Goal: Entertainment & Leisure: Consume media (video, audio)

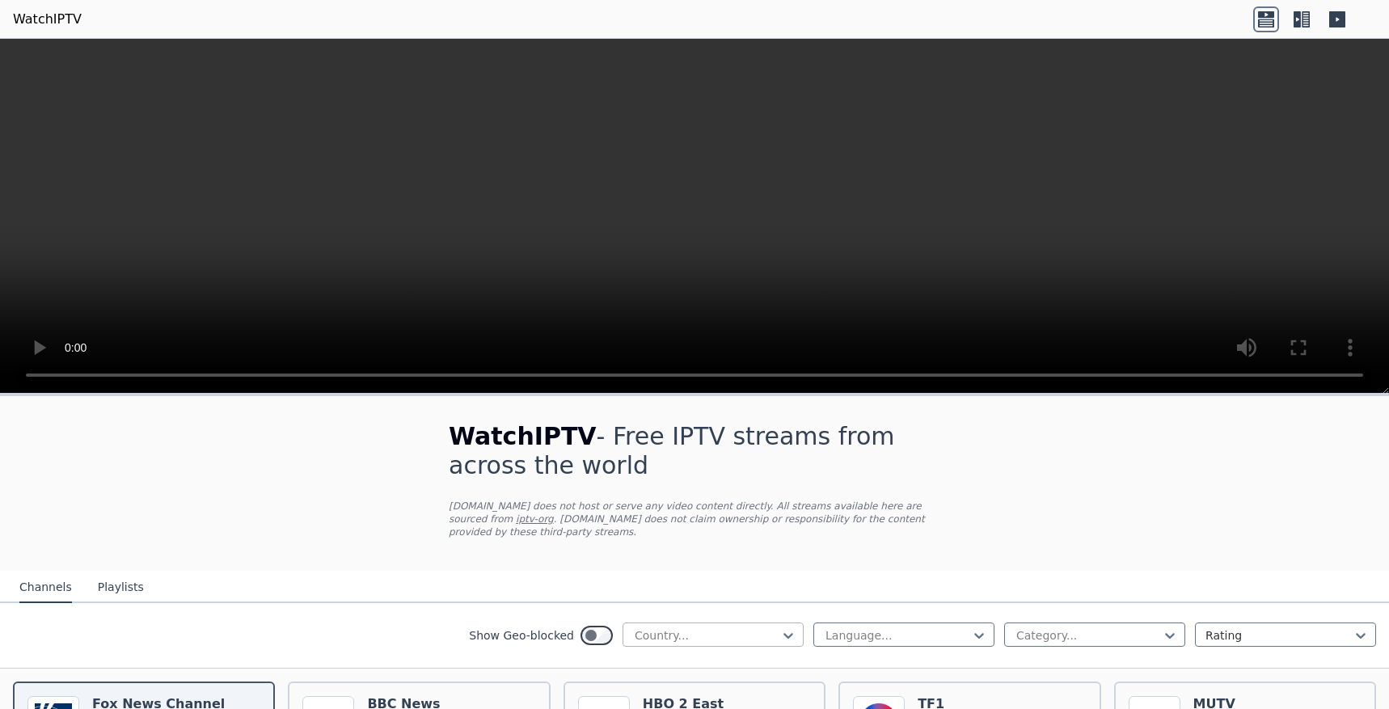
click at [735, 637] on div at bounding box center [706, 635] width 147 height 16
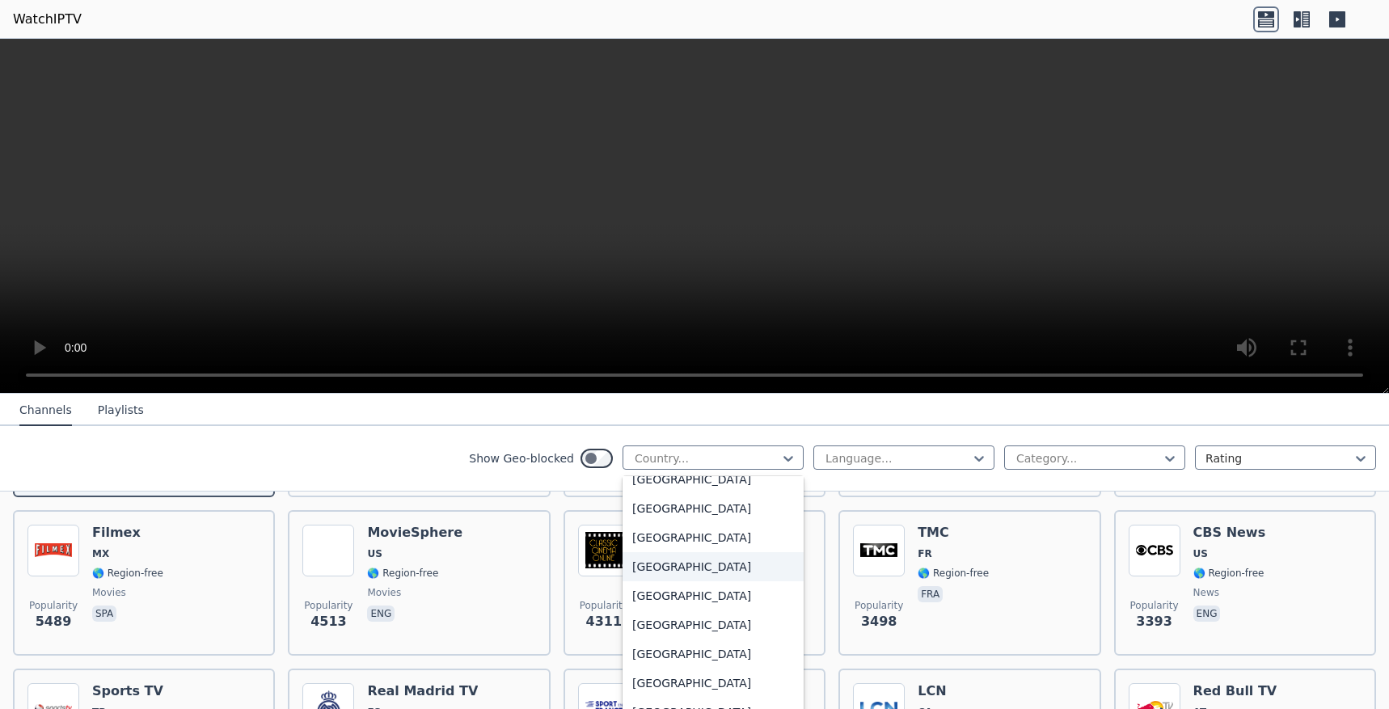
scroll to position [5655, 0]
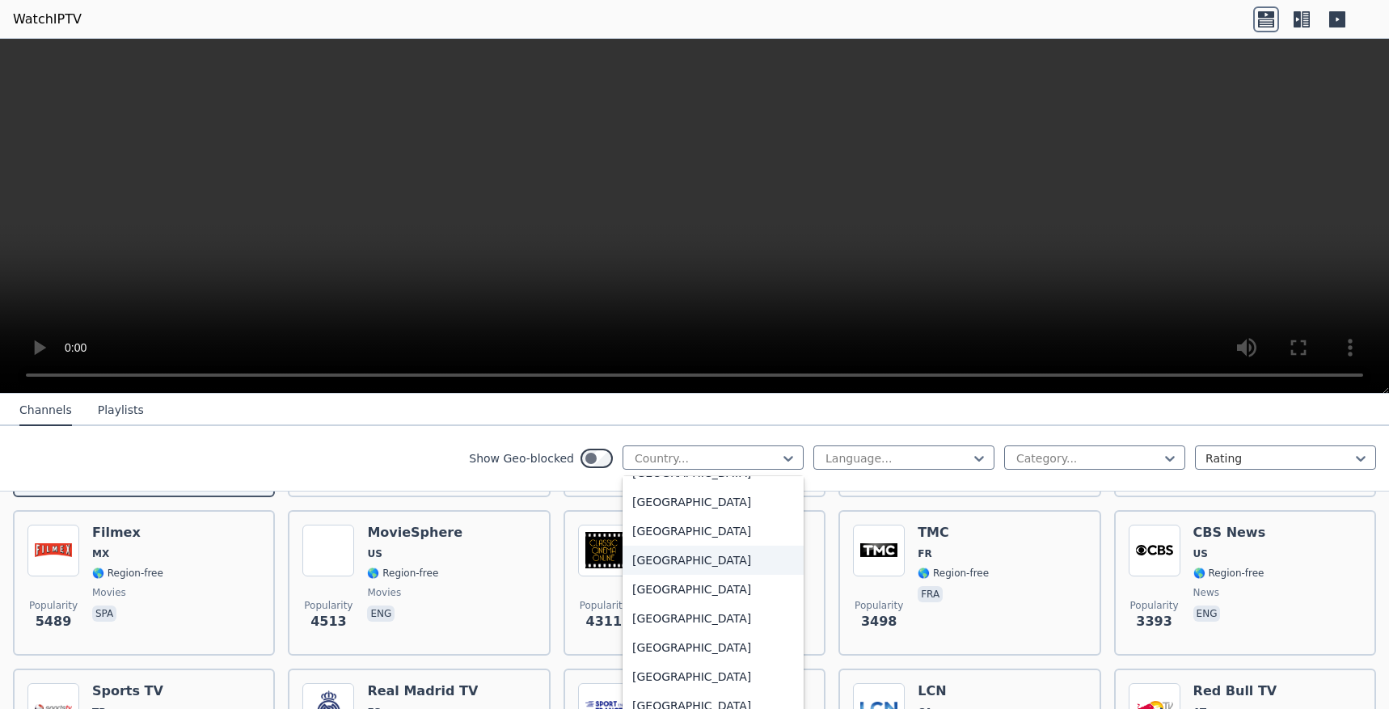
click at [682, 560] on div "[GEOGRAPHIC_DATA]" at bounding box center [713, 560] width 181 height 29
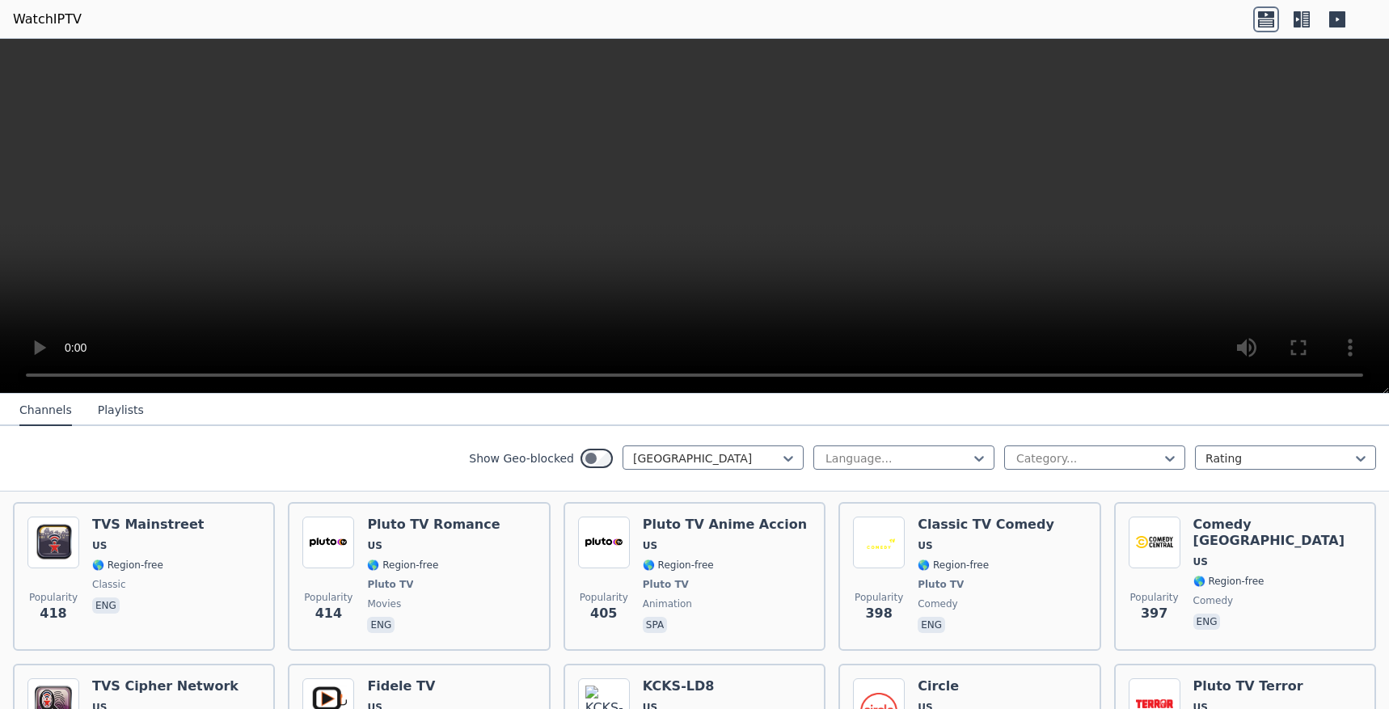
scroll to position [2645, 0]
click at [1022, 458] on div at bounding box center [1088, 458] width 147 height 16
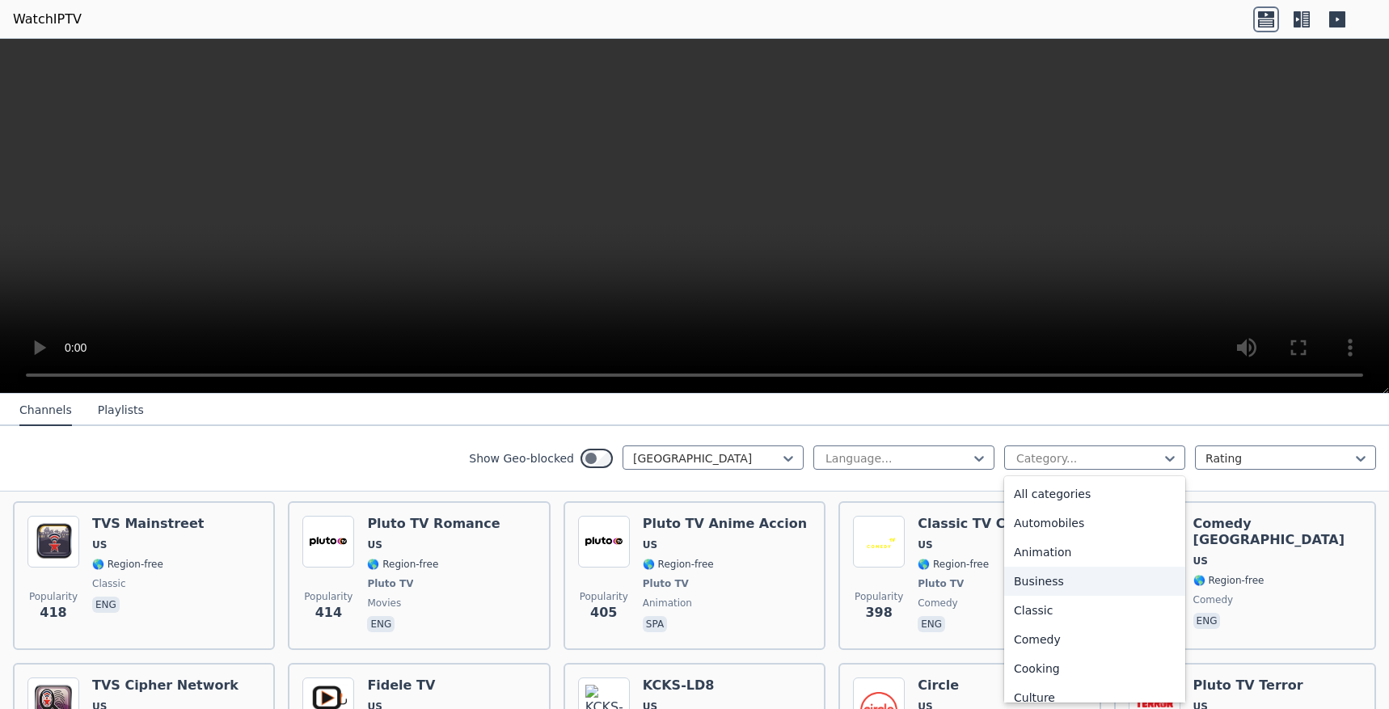
click at [1059, 589] on div "Business" at bounding box center [1094, 581] width 181 height 29
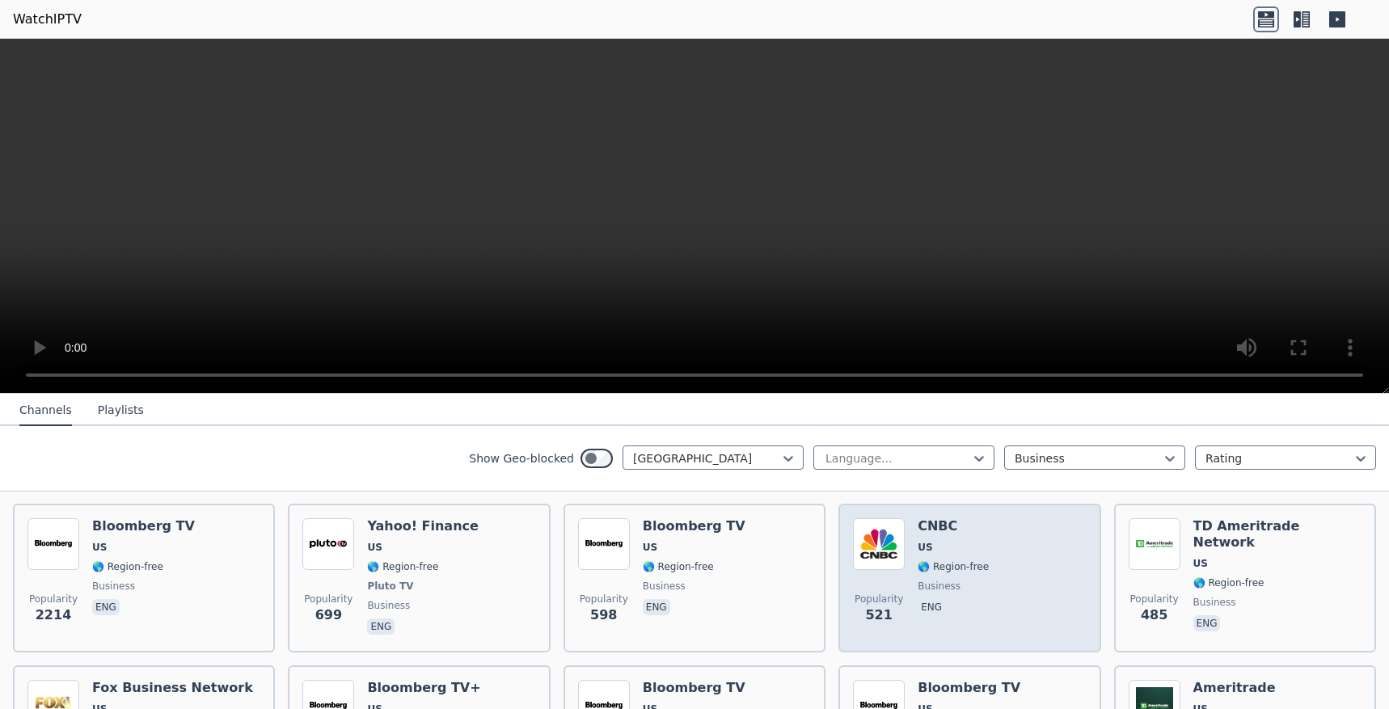
scroll to position [180, 0]
click at [967, 568] on span "🌎 Region-free" at bounding box center [953, 565] width 71 height 13
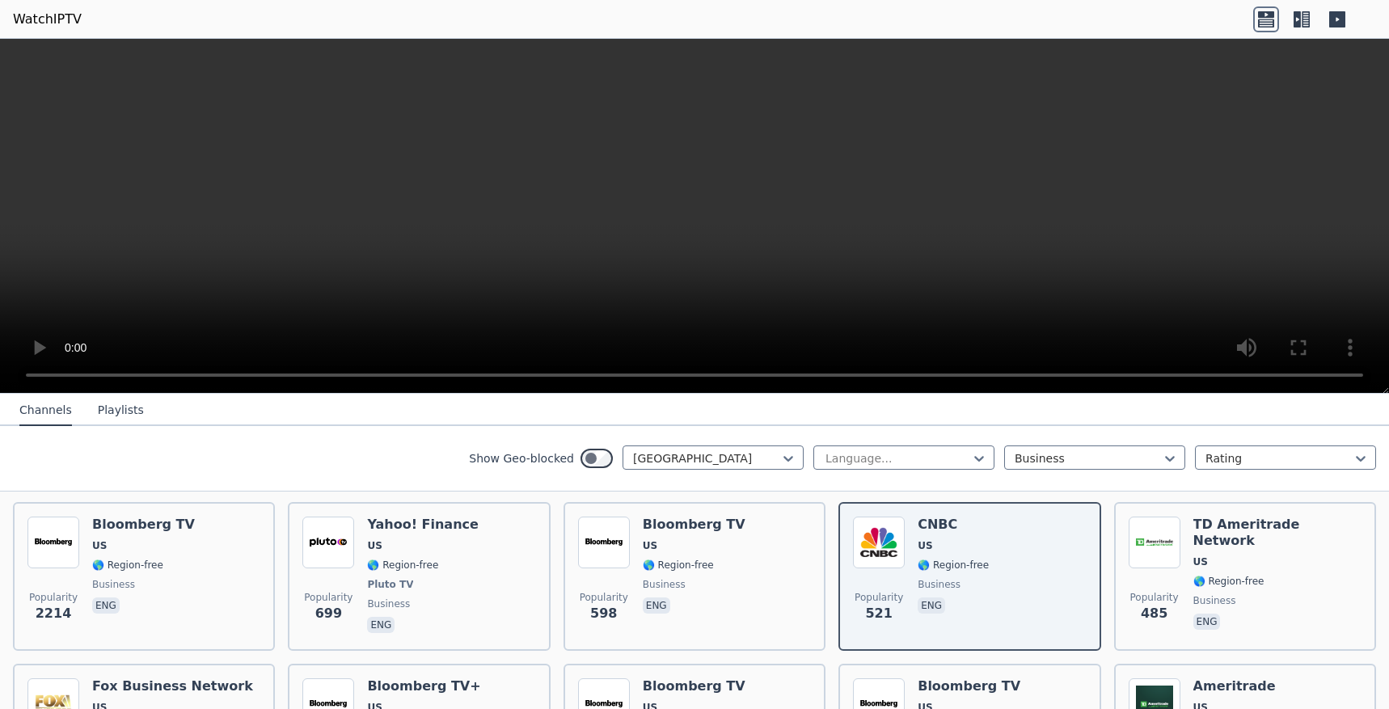
click at [1303, 21] on icon at bounding box center [1306, 19] width 8 height 16
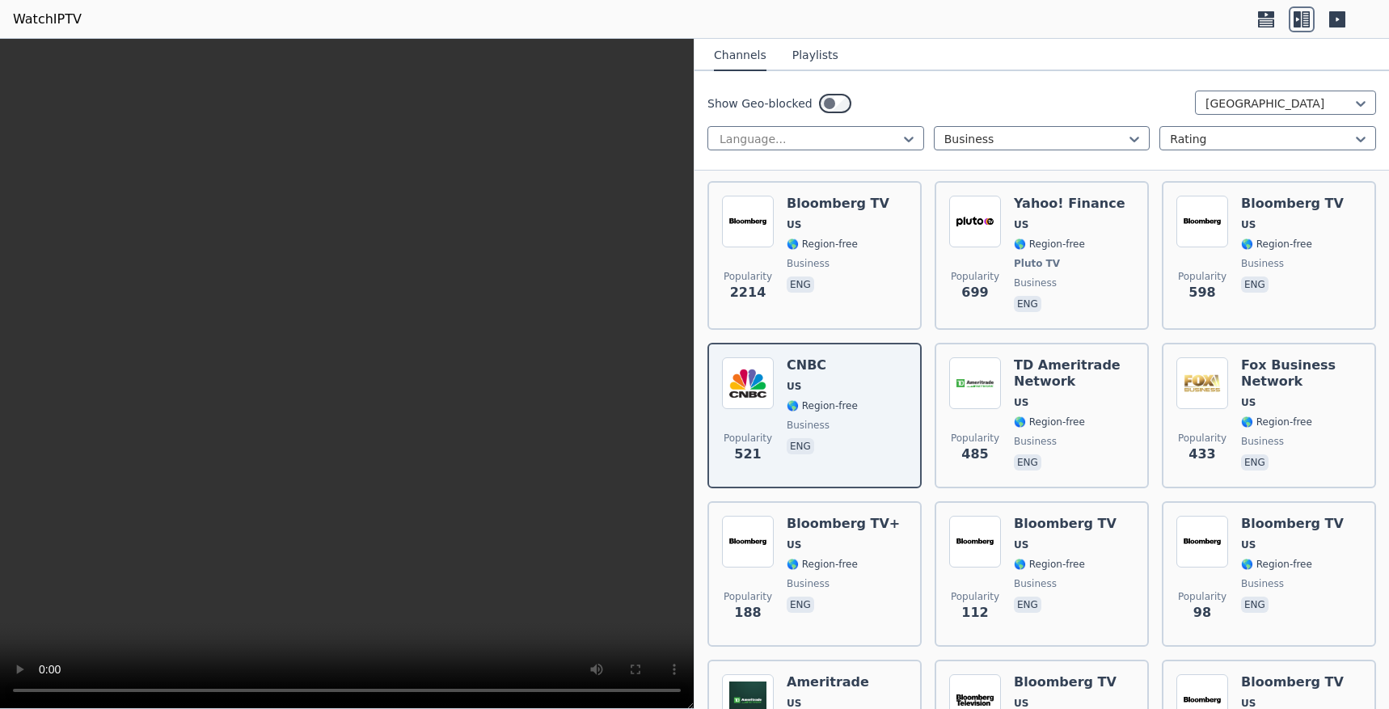
click at [1268, 19] on icon at bounding box center [1266, 19] width 26 height 26
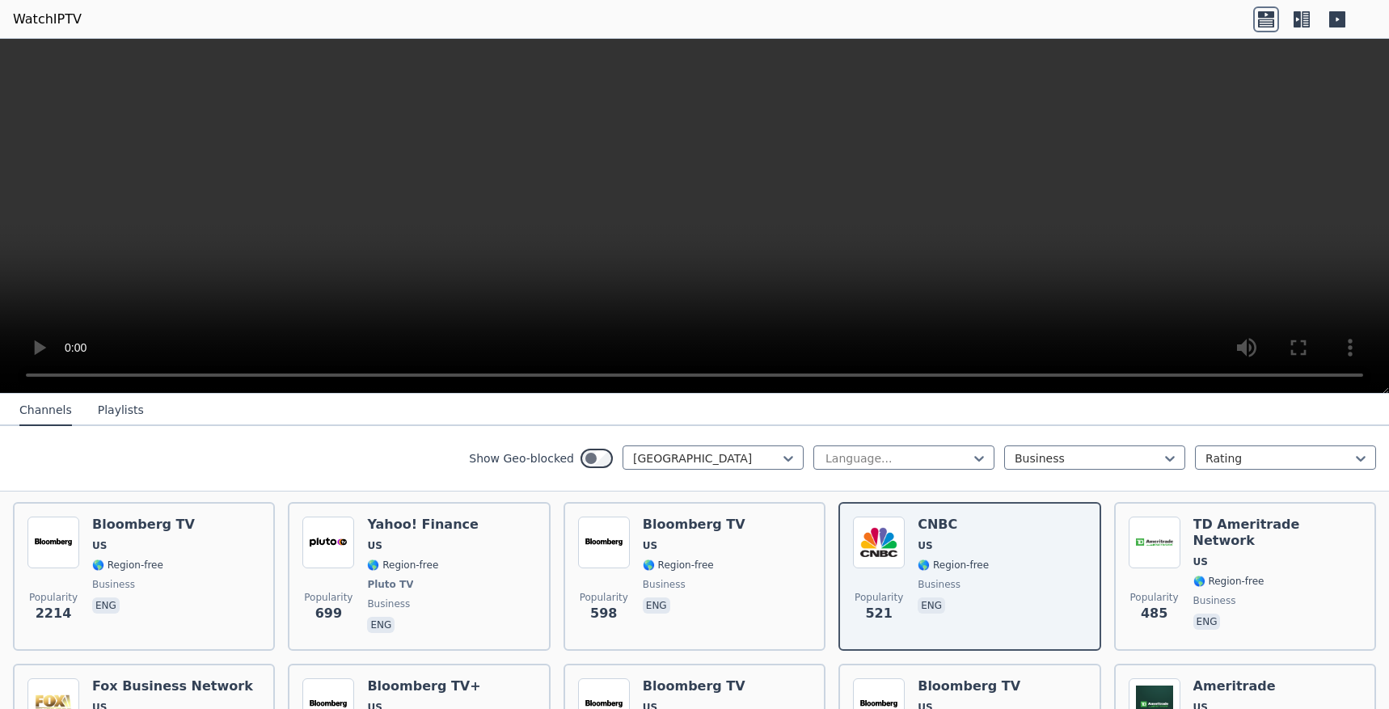
click at [655, 272] on video at bounding box center [694, 216] width 1389 height 355
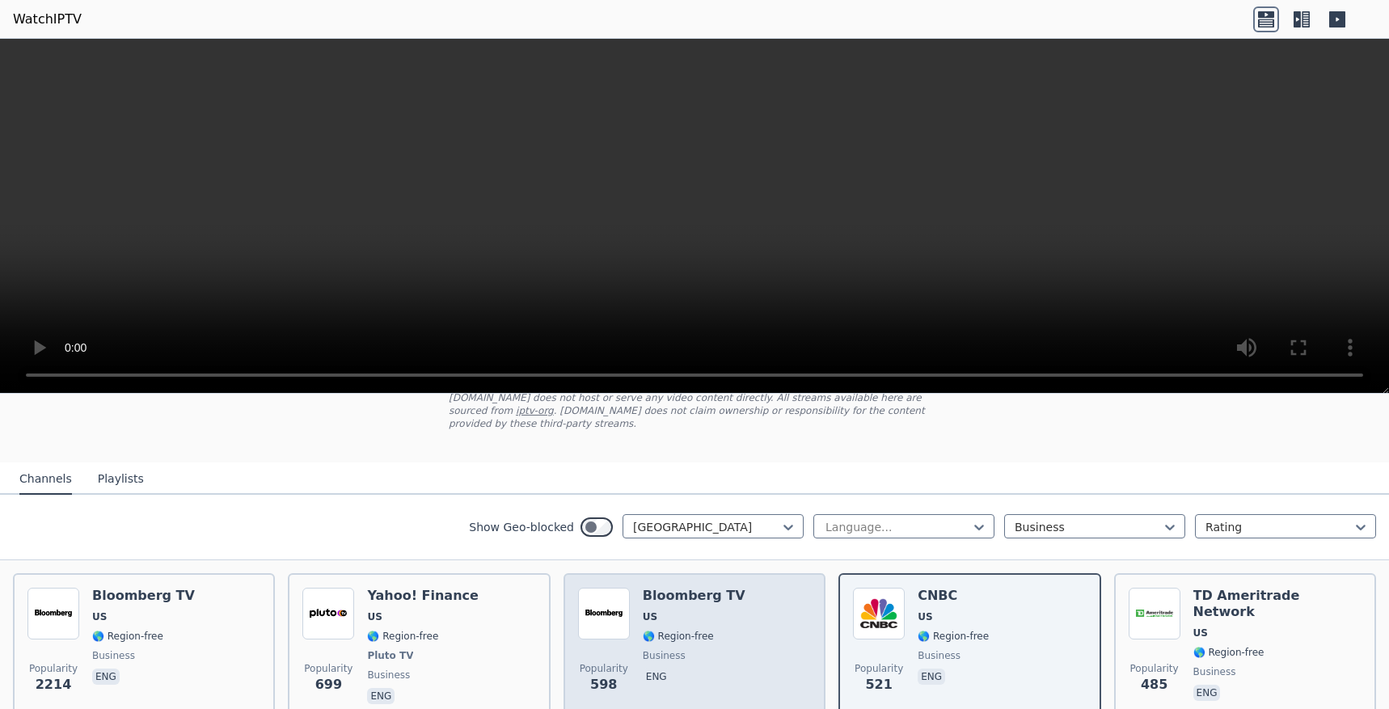
scroll to position [158, 0]
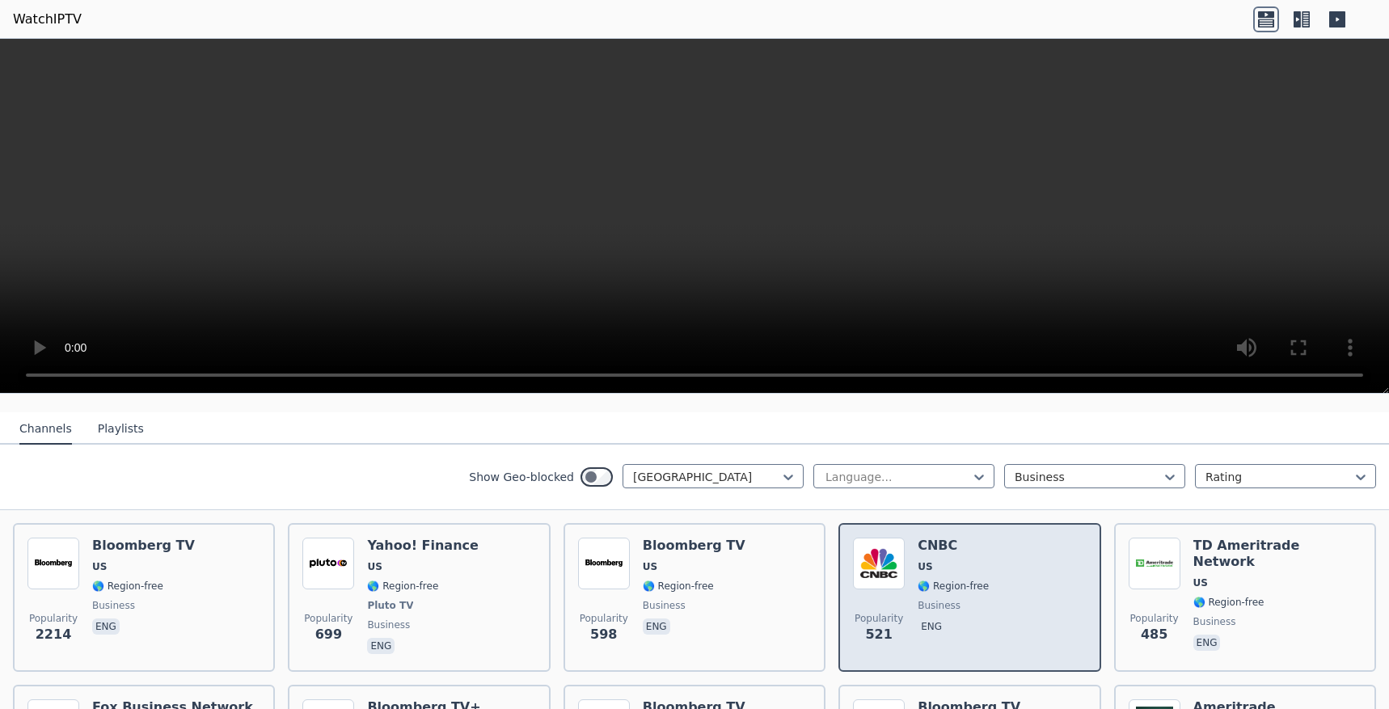
click at [888, 553] on img at bounding box center [879, 564] width 52 height 52
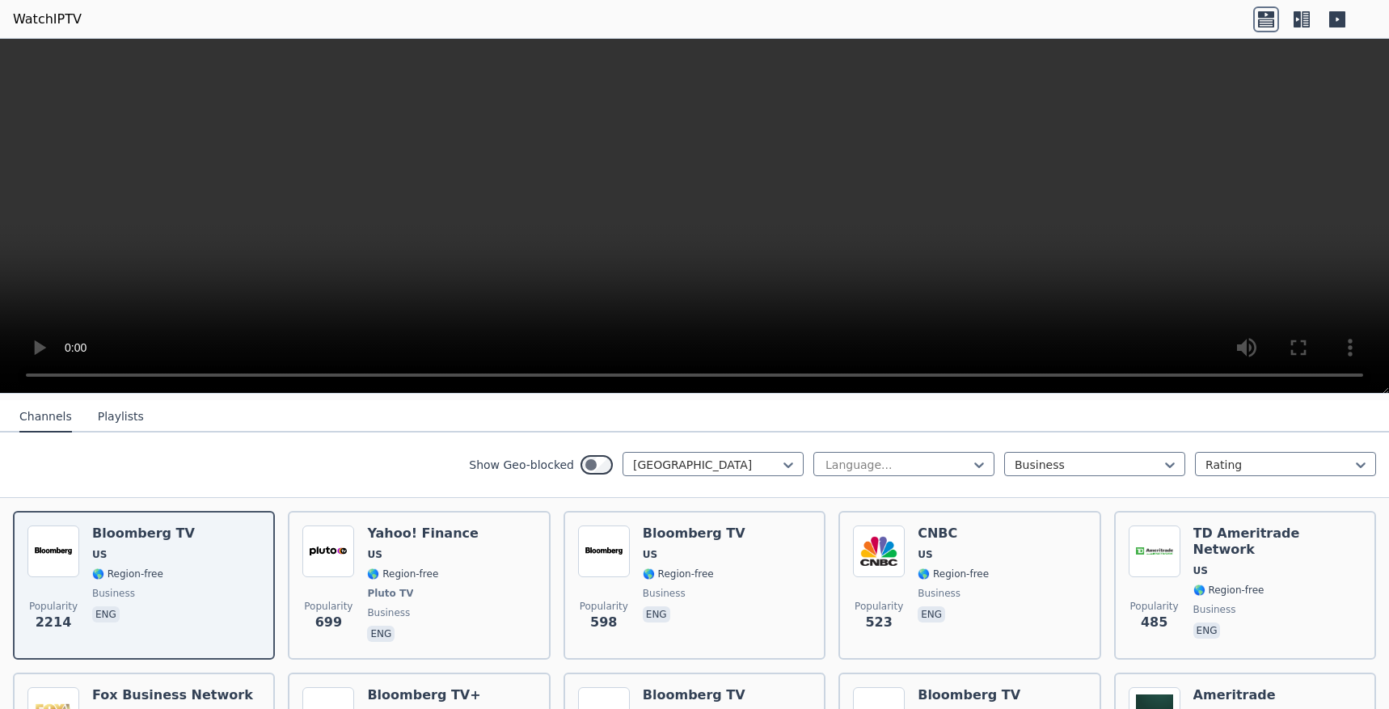
scroll to position [176, 0]
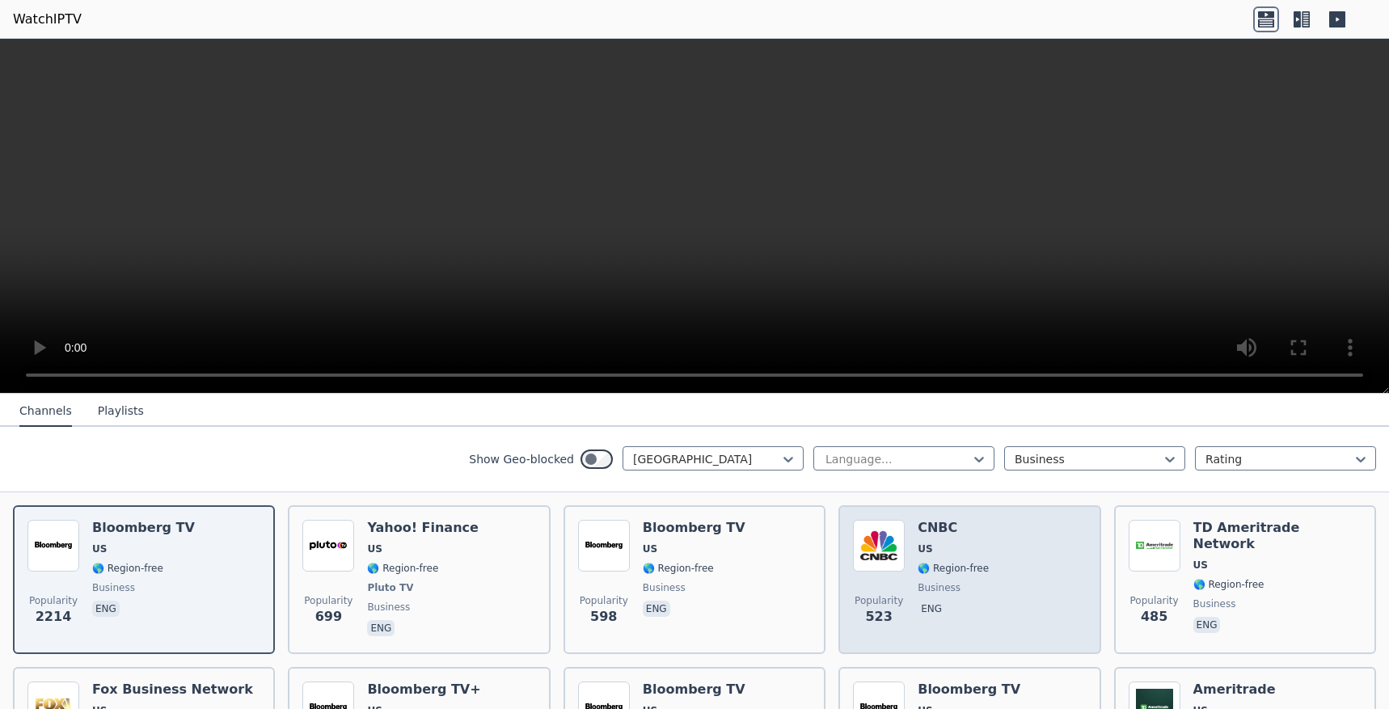
click at [907, 565] on div "Popularity 523 CNBC US 🌎 Region-free business eng" at bounding box center [969, 580] width 233 height 120
